Goal: Obtain resource: Download file/media

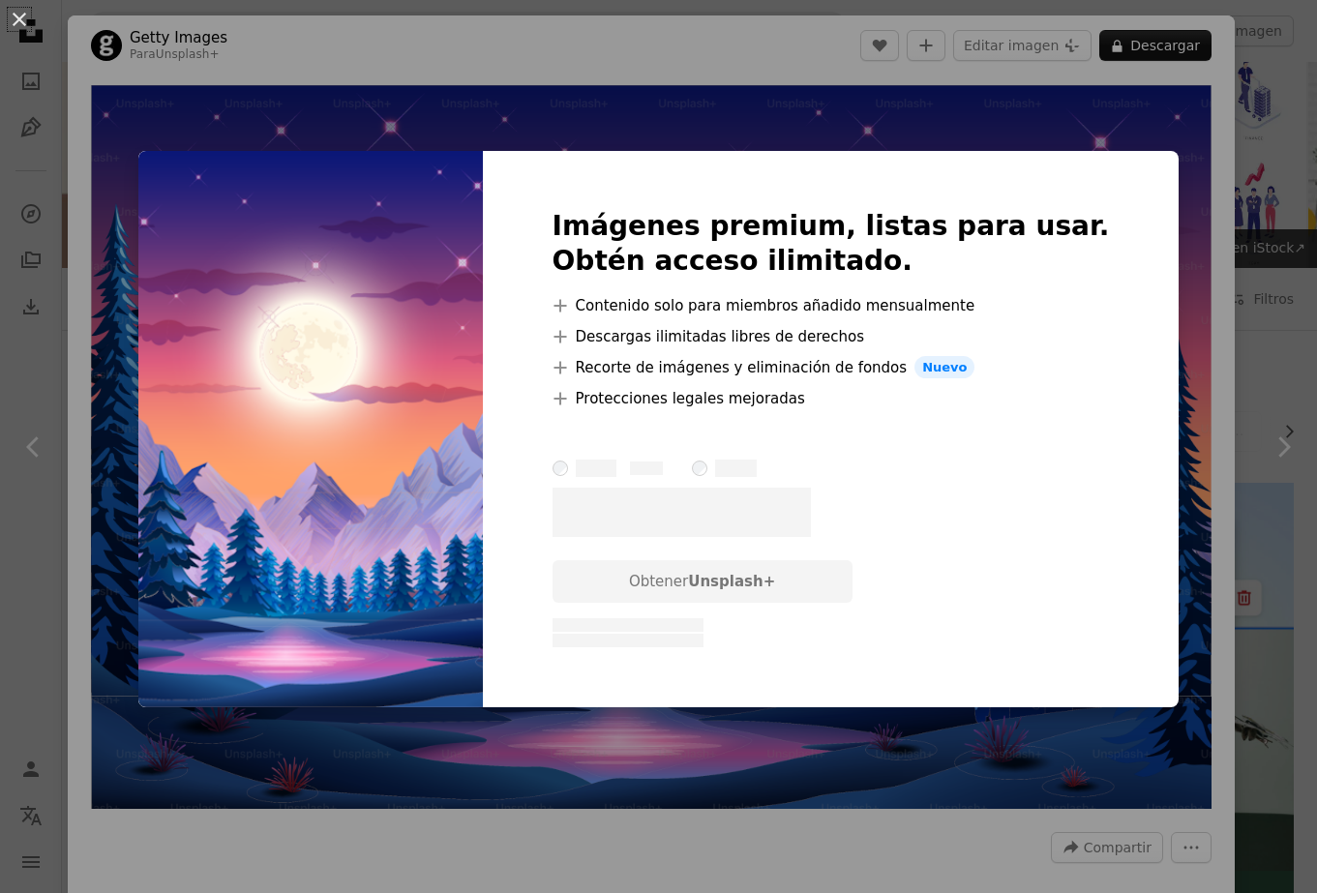
scroll to position [1959, 0]
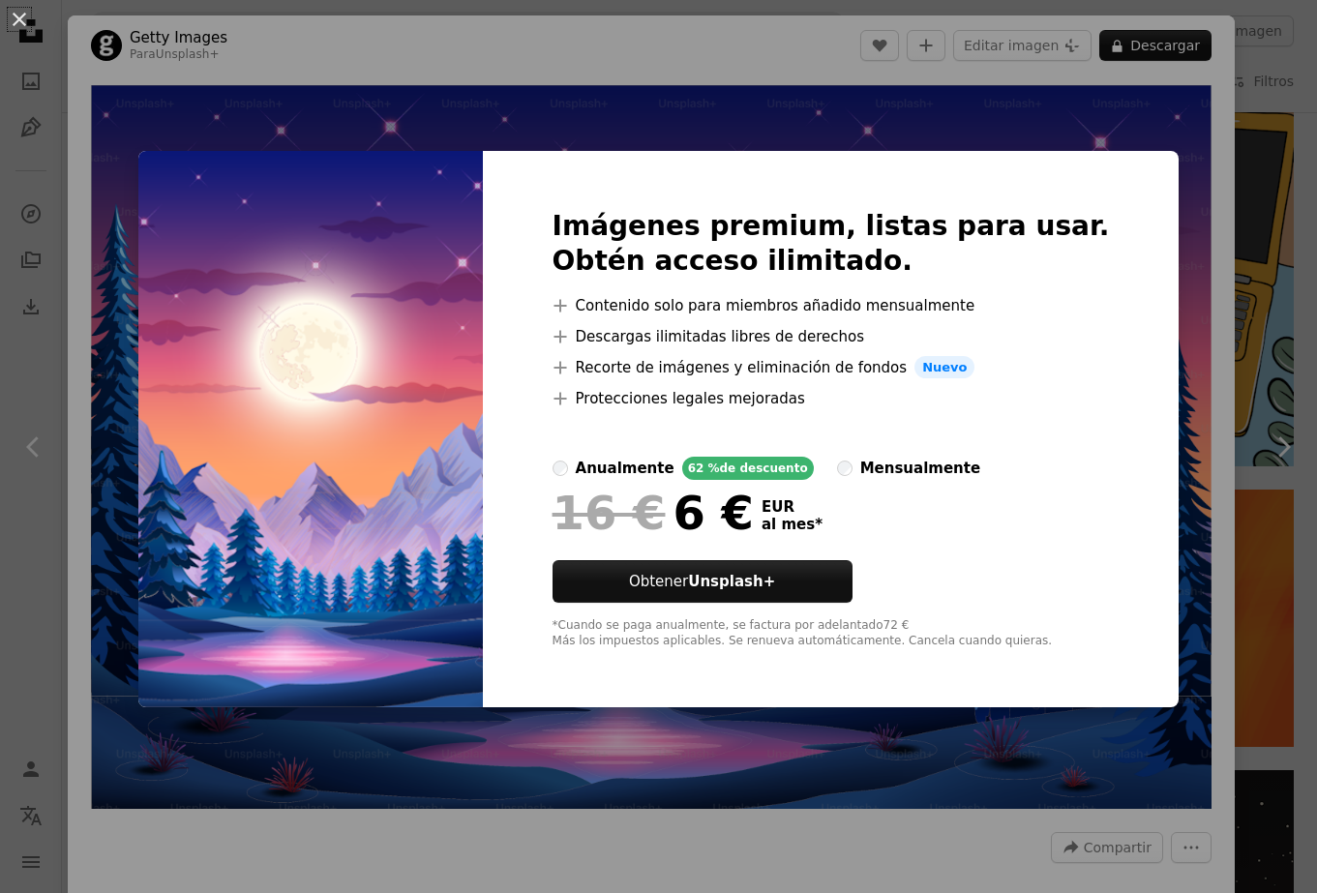
click at [370, 335] on img at bounding box center [310, 429] width 344 height 557
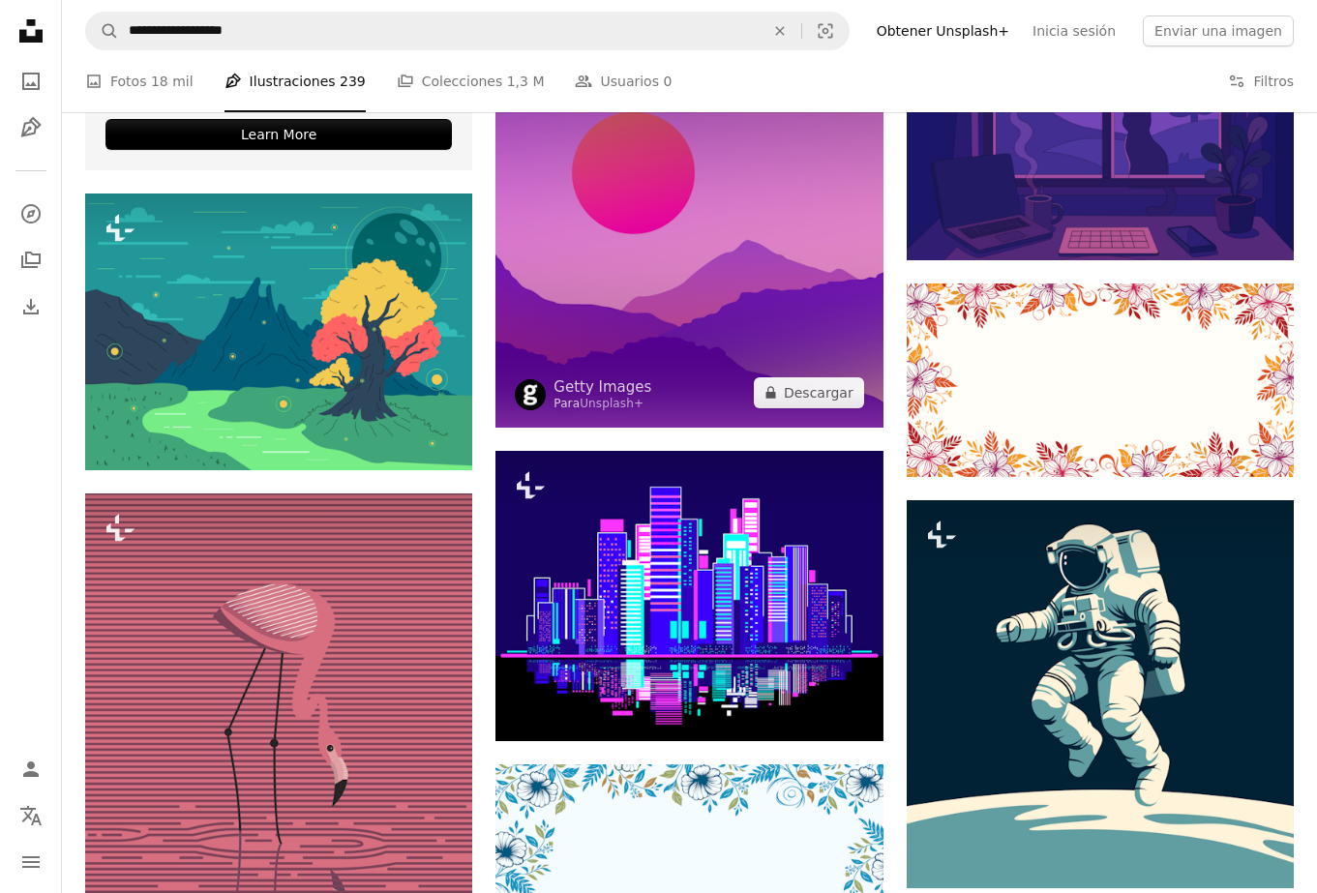
scroll to position [3396, 0]
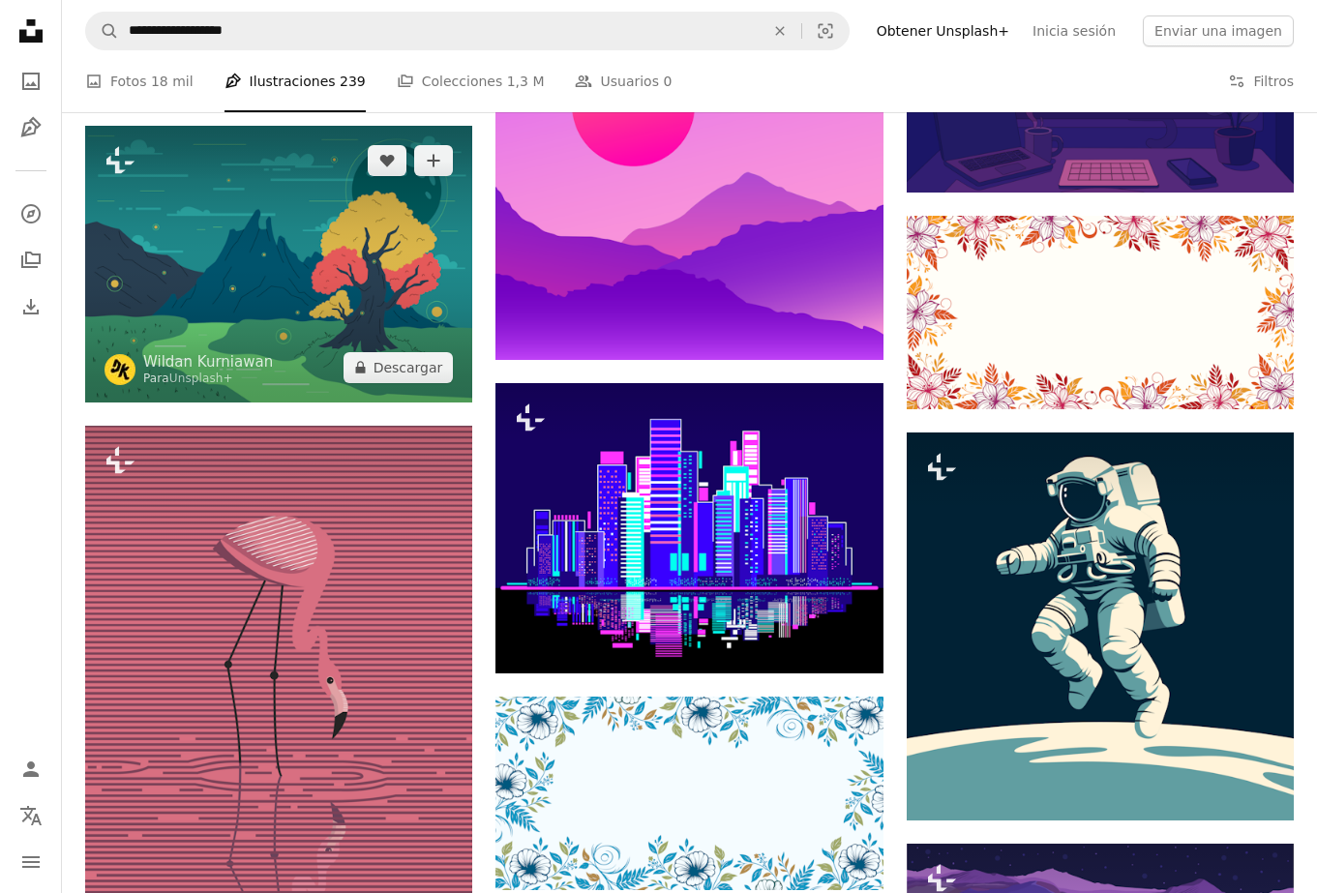
click at [270, 238] on img at bounding box center [278, 264] width 387 height 277
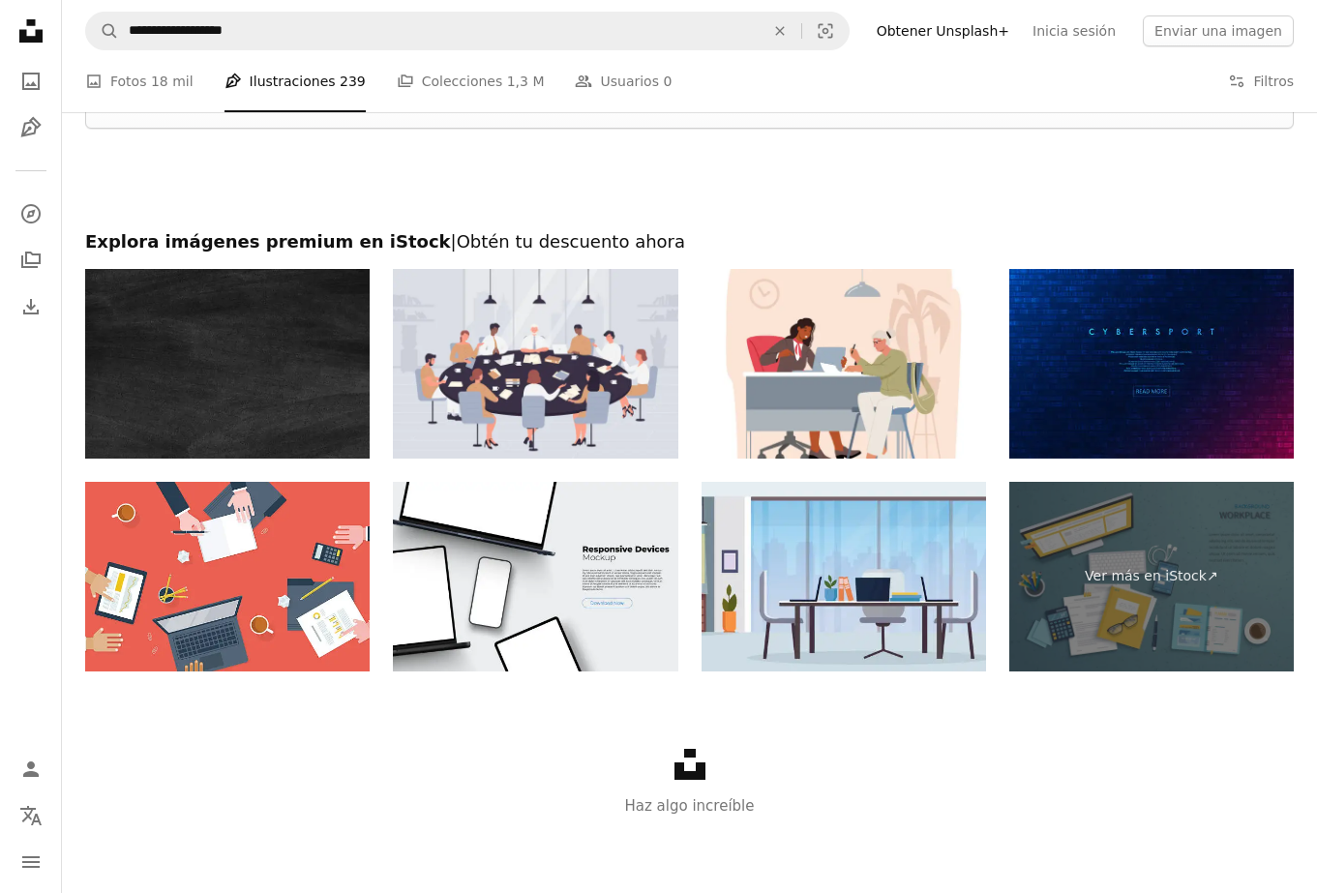
scroll to position [5299, 0]
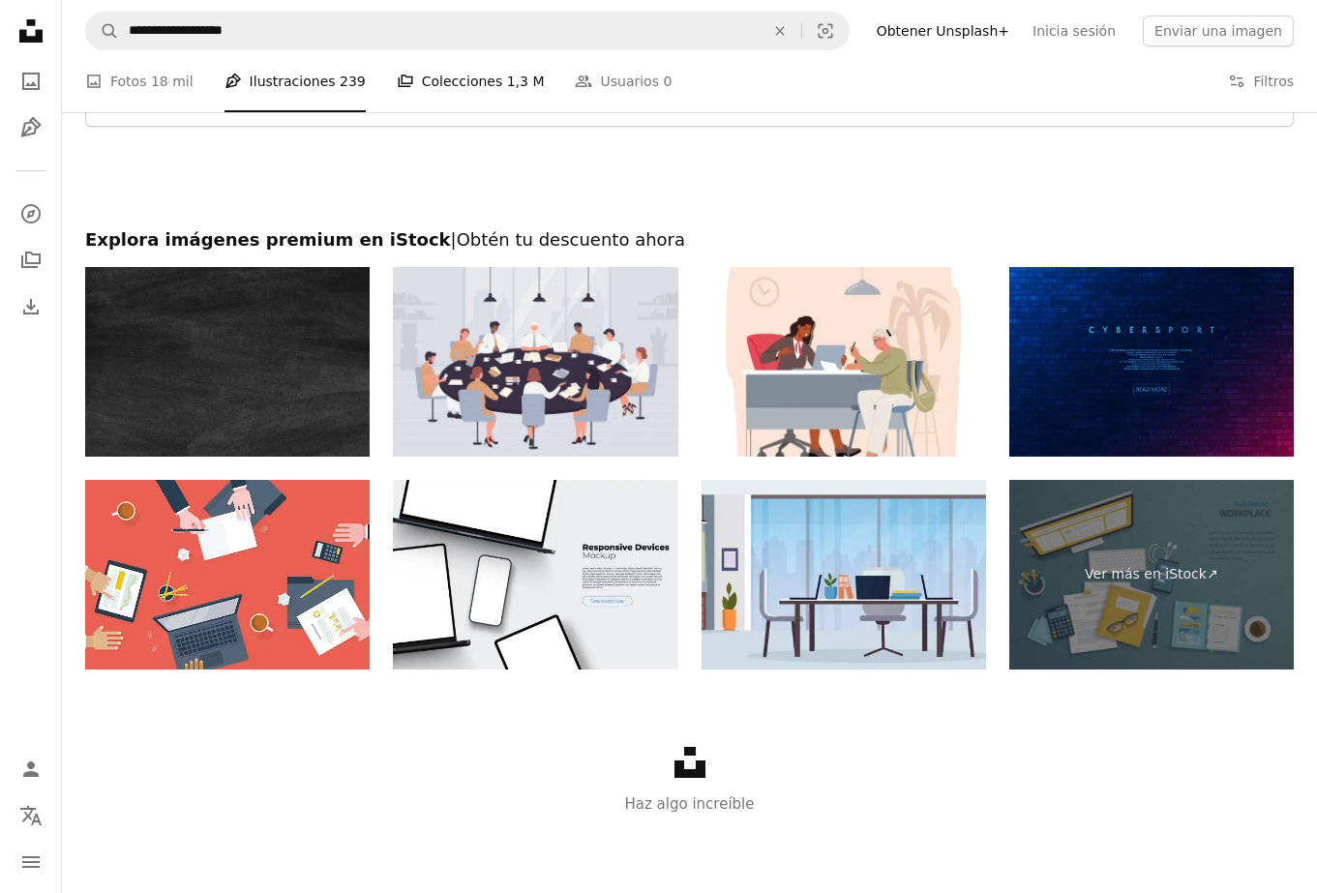
click at [441, 78] on link "A stack of folders Colecciones 1,3 M" at bounding box center [471, 81] width 148 height 62
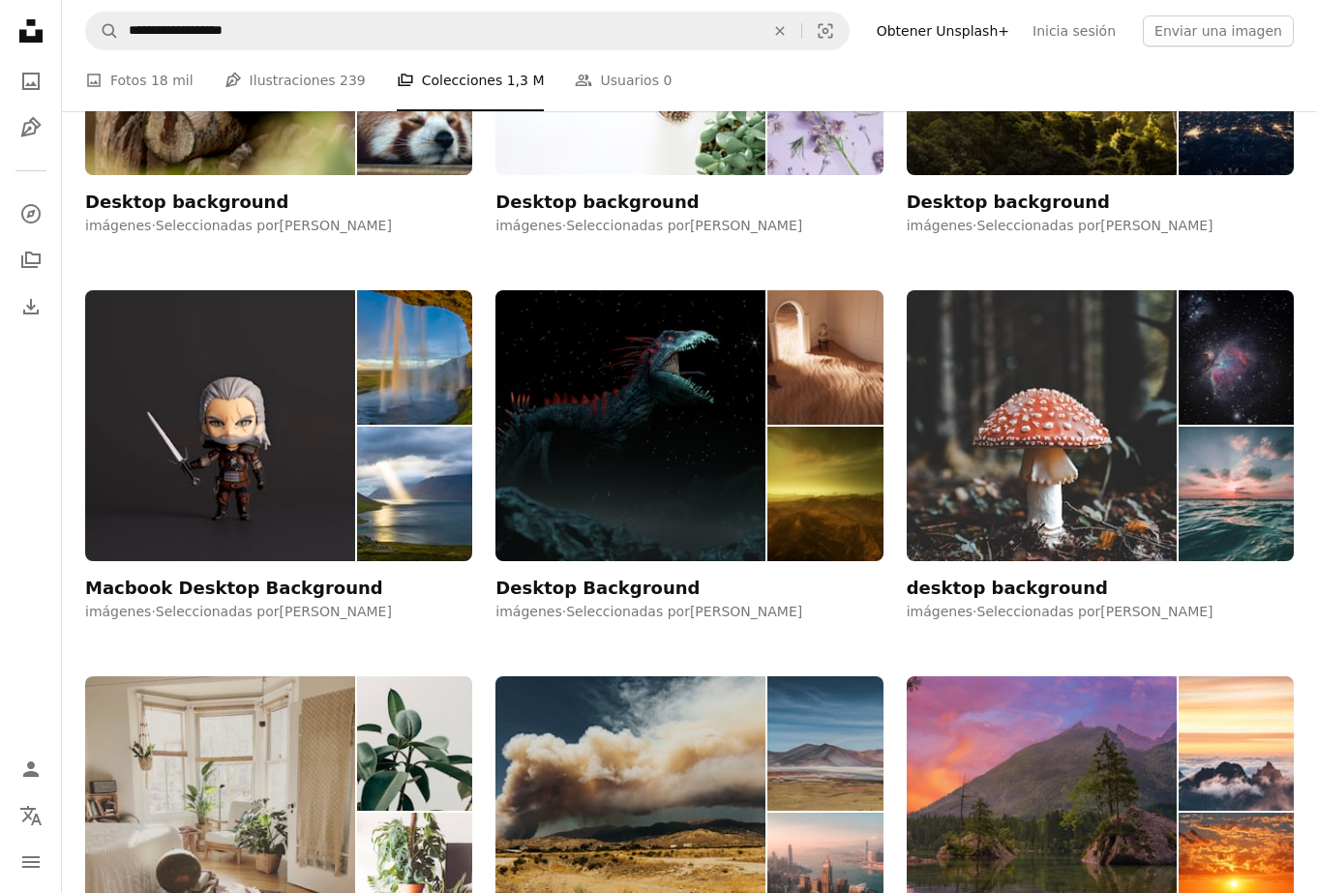
scroll to position [1306, 0]
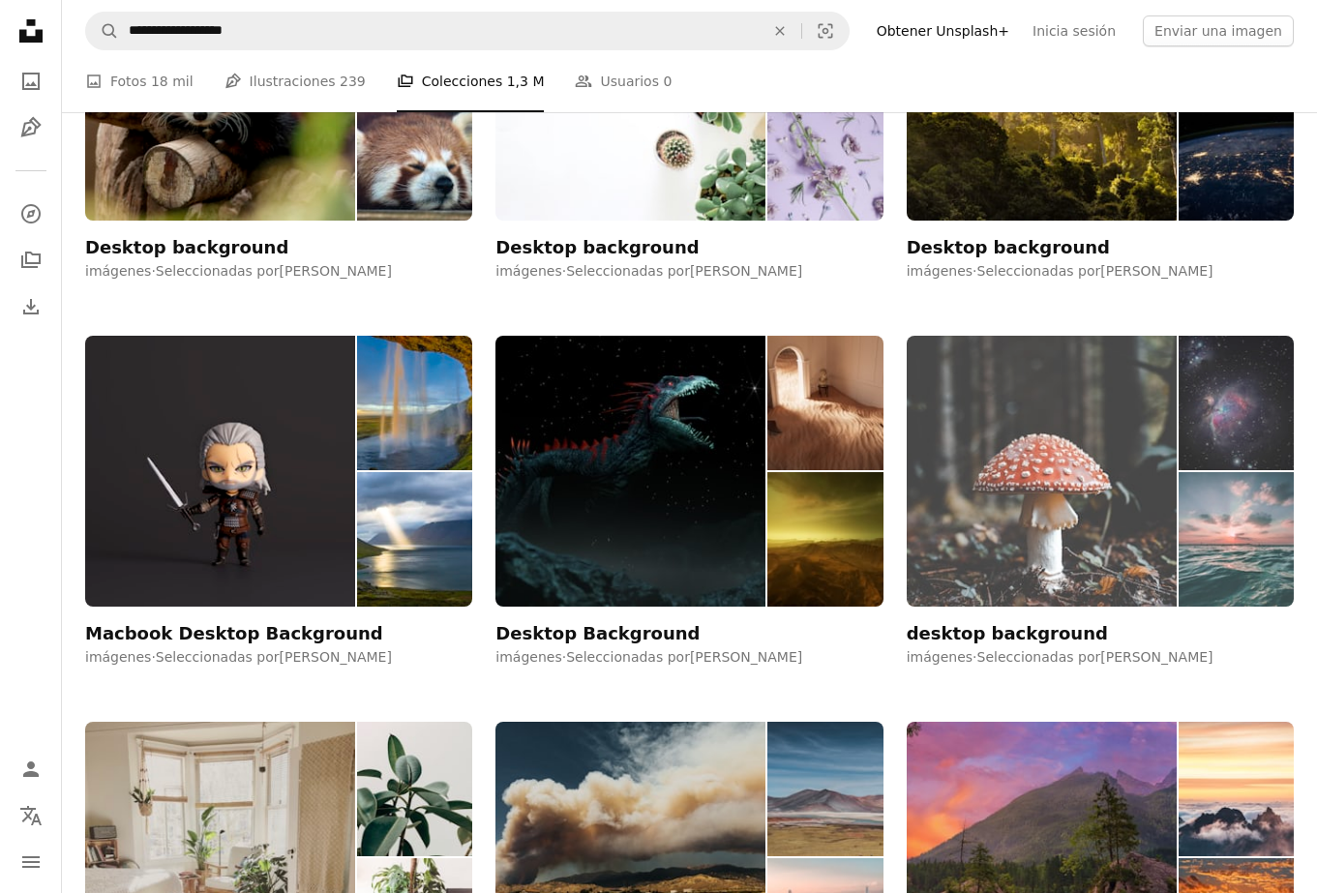
click at [1081, 432] on img at bounding box center [1041, 471] width 270 height 271
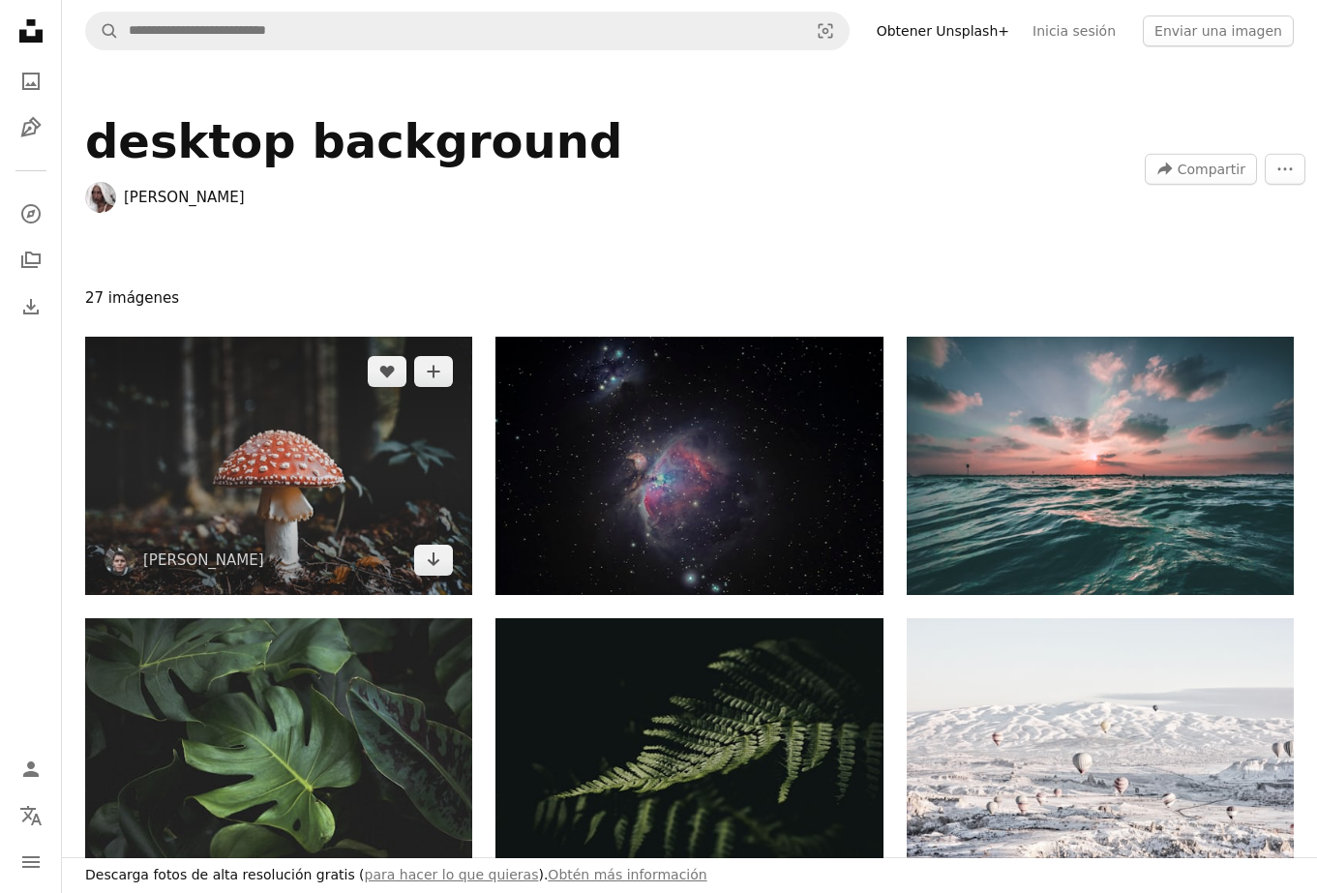
click at [333, 463] on img at bounding box center [278, 466] width 387 height 258
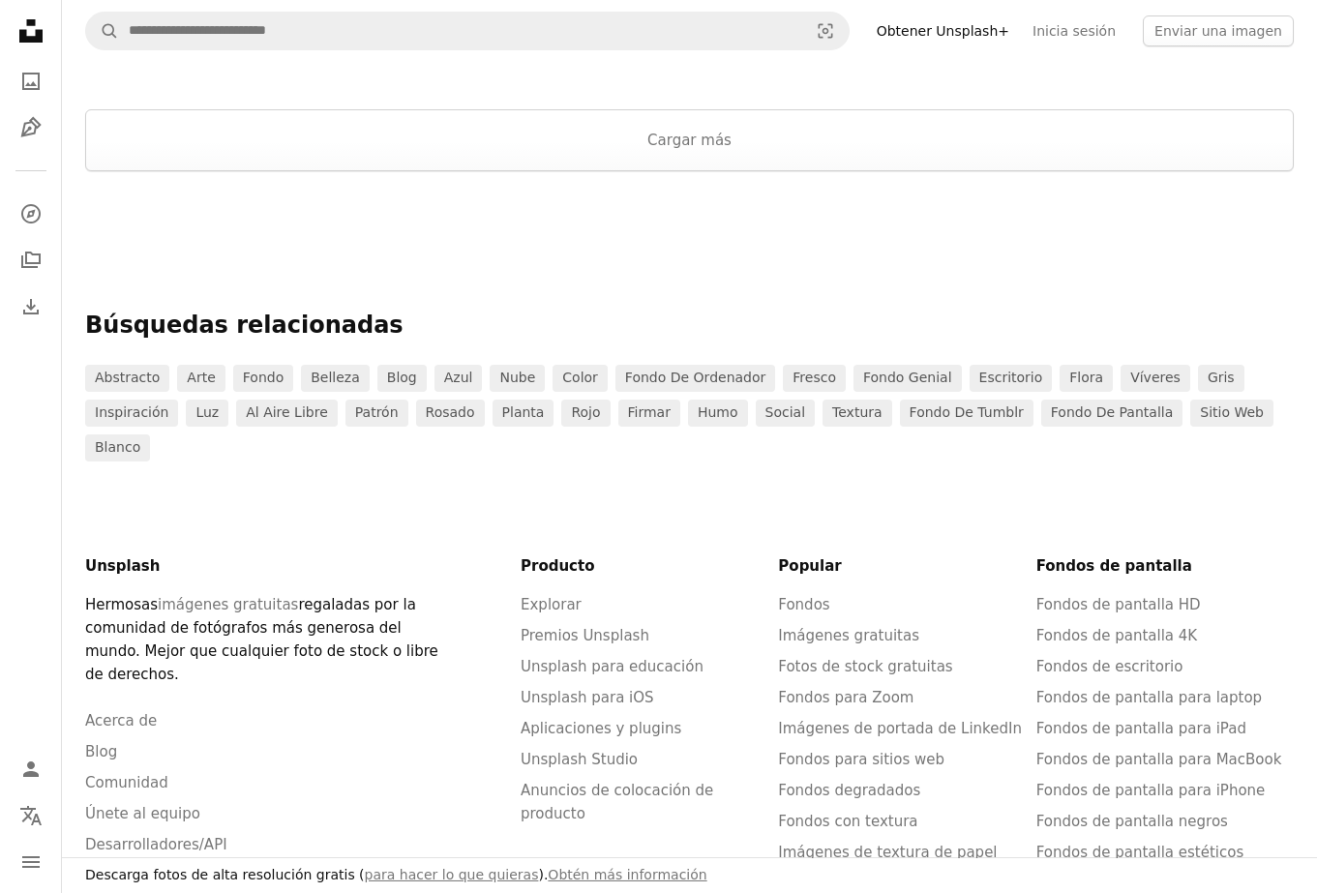
scroll to position [2351, 0]
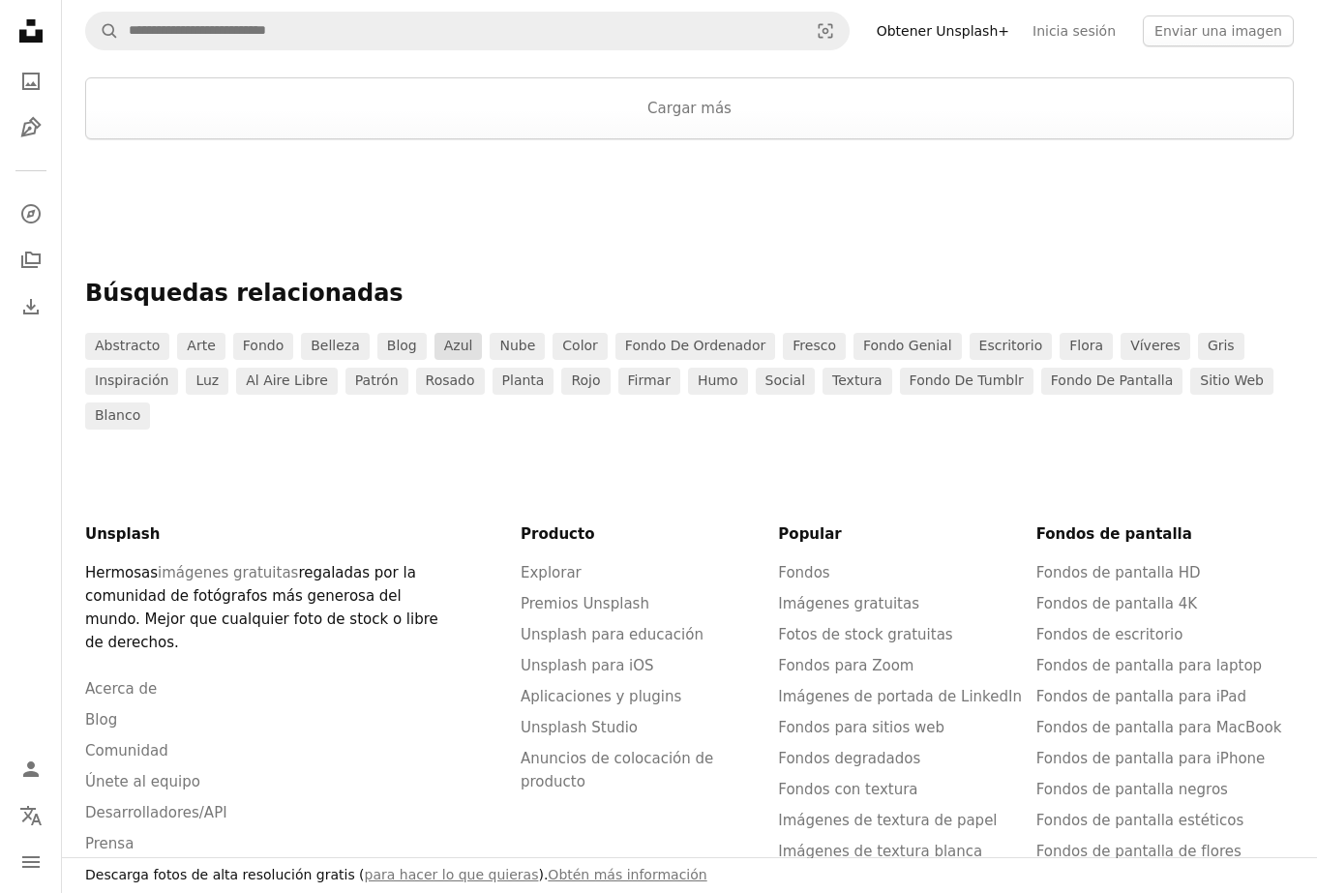
click at [446, 343] on link "azul" at bounding box center [458, 346] width 48 height 27
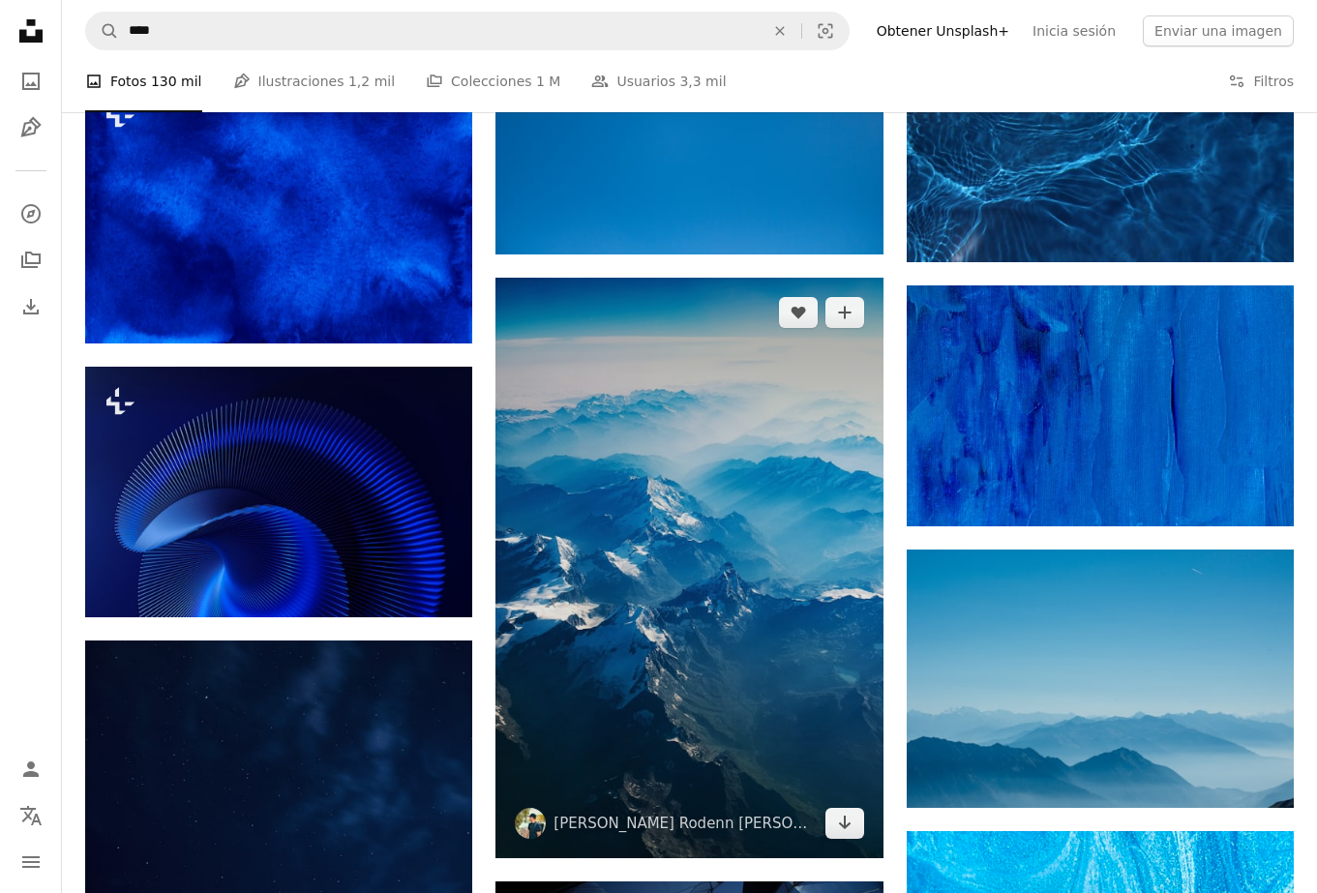
scroll to position [1698, 0]
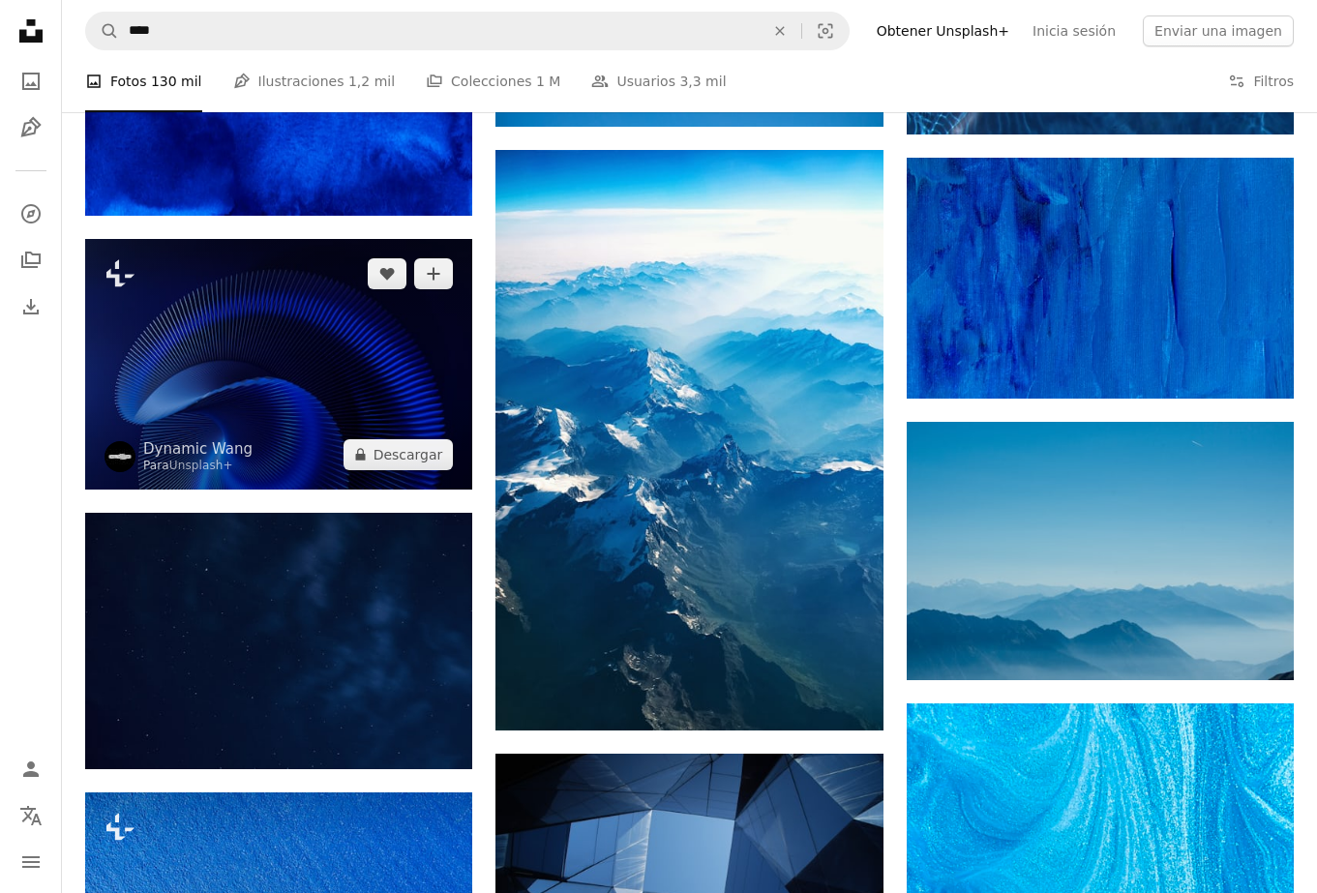
click at [307, 341] on img at bounding box center [278, 364] width 387 height 251
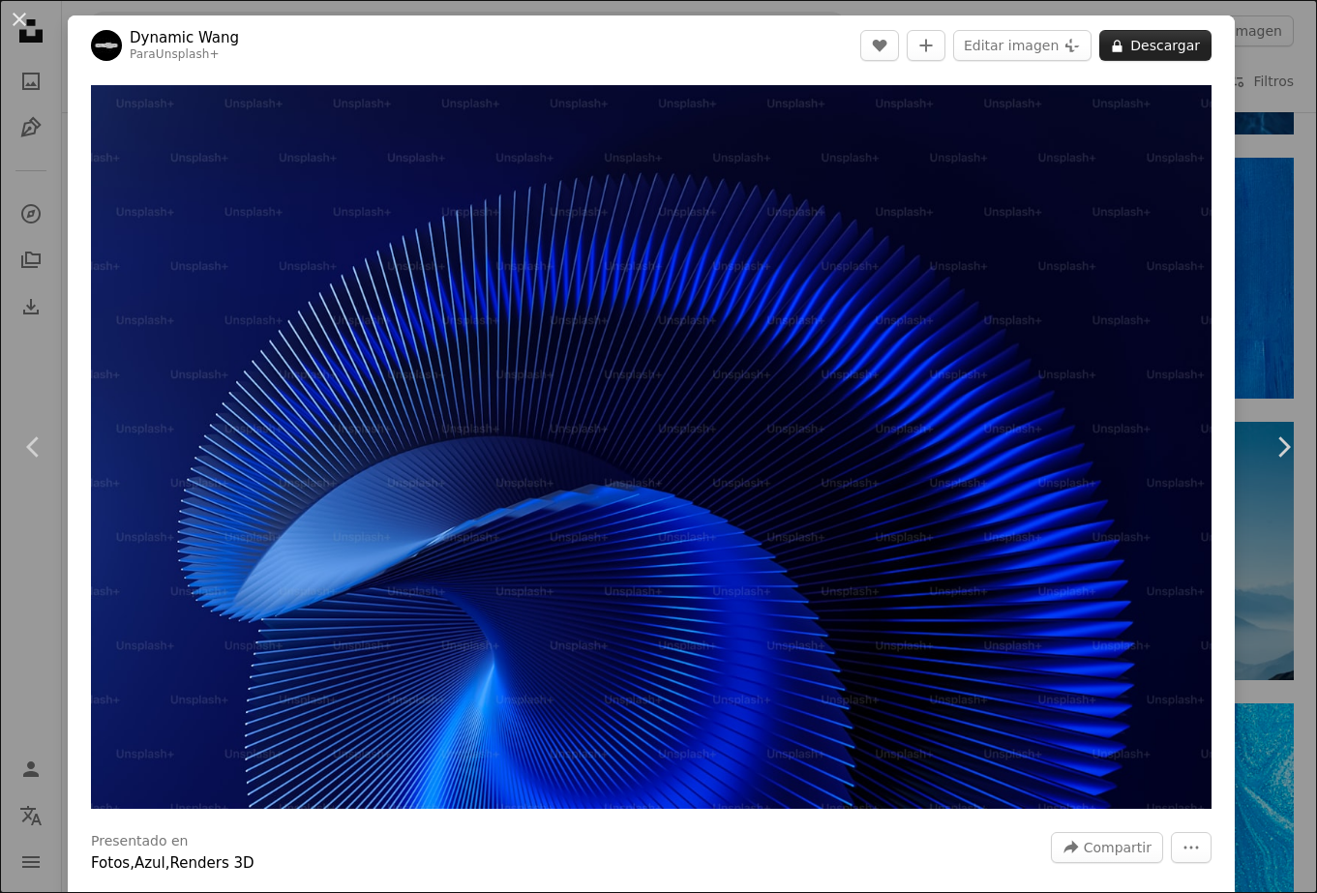
click at [1178, 42] on button "A lock Descargar" at bounding box center [1155, 45] width 112 height 31
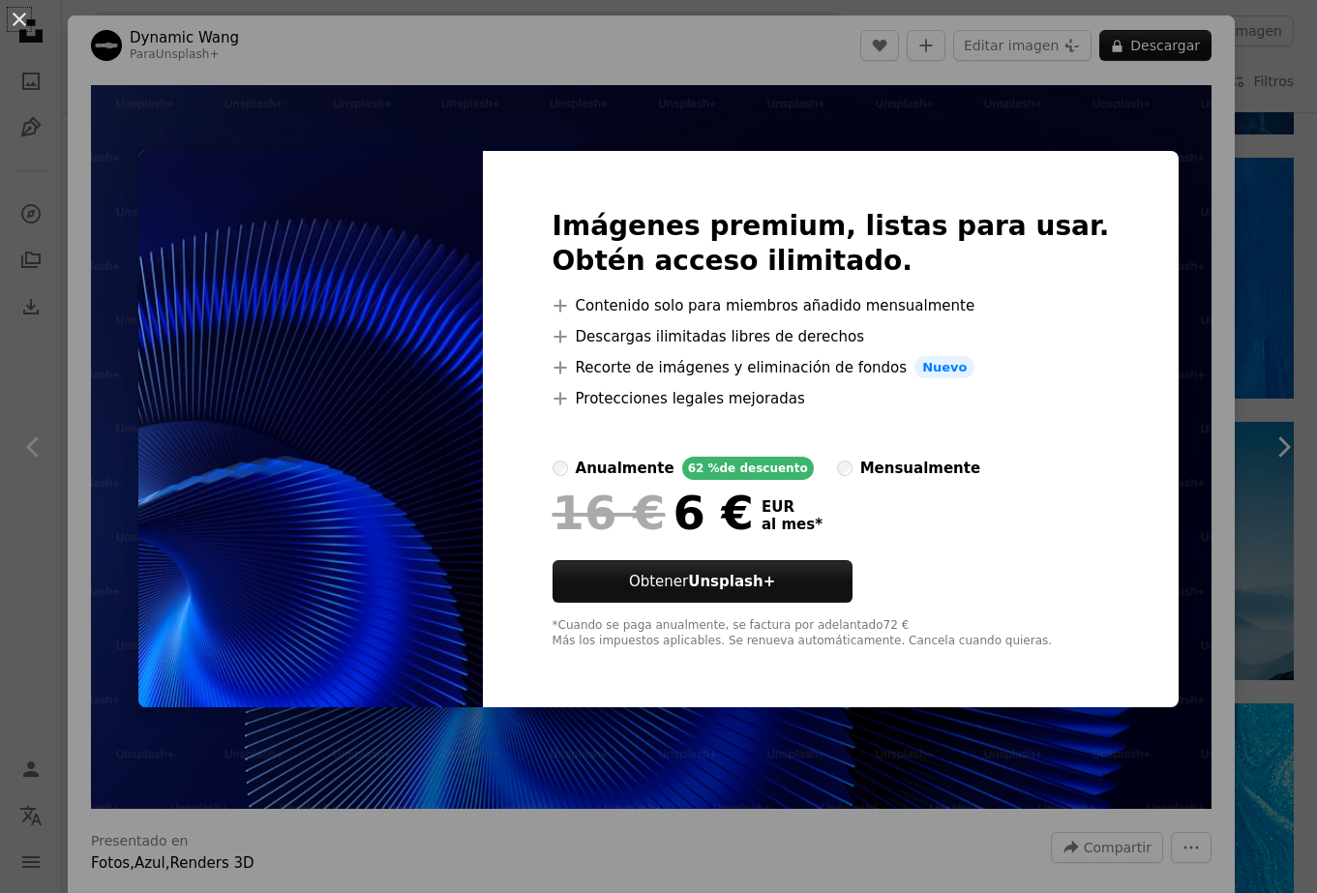
click at [1123, 117] on div "An X shape Imágenes premium, listas para usar. Obtén acceso ilimitado. A plus s…" at bounding box center [658, 446] width 1317 height 893
